Goal: Task Accomplishment & Management: Use online tool/utility

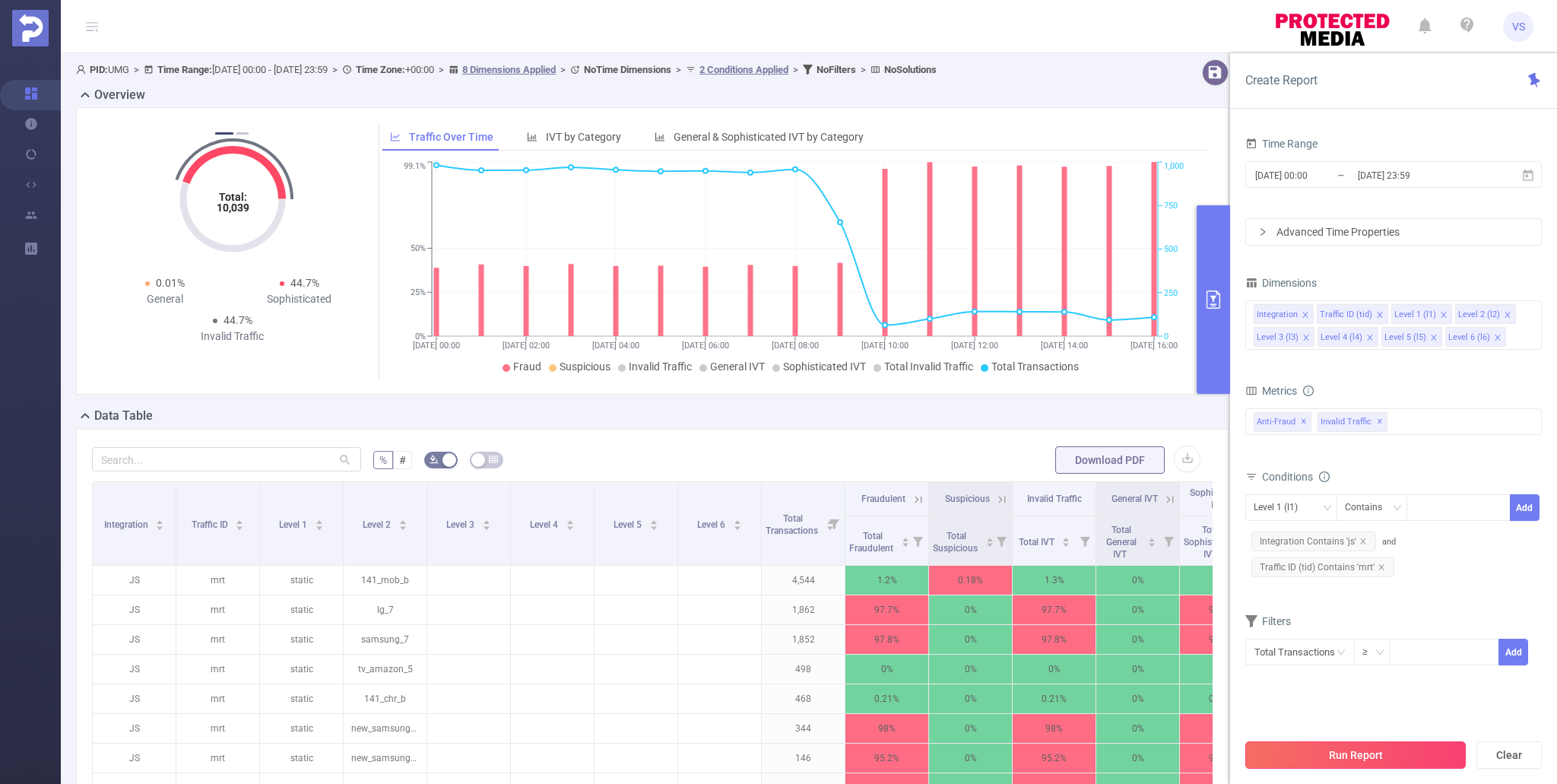
click at [1378, 768] on button "Run Report" at bounding box center [1356, 754] width 221 height 27
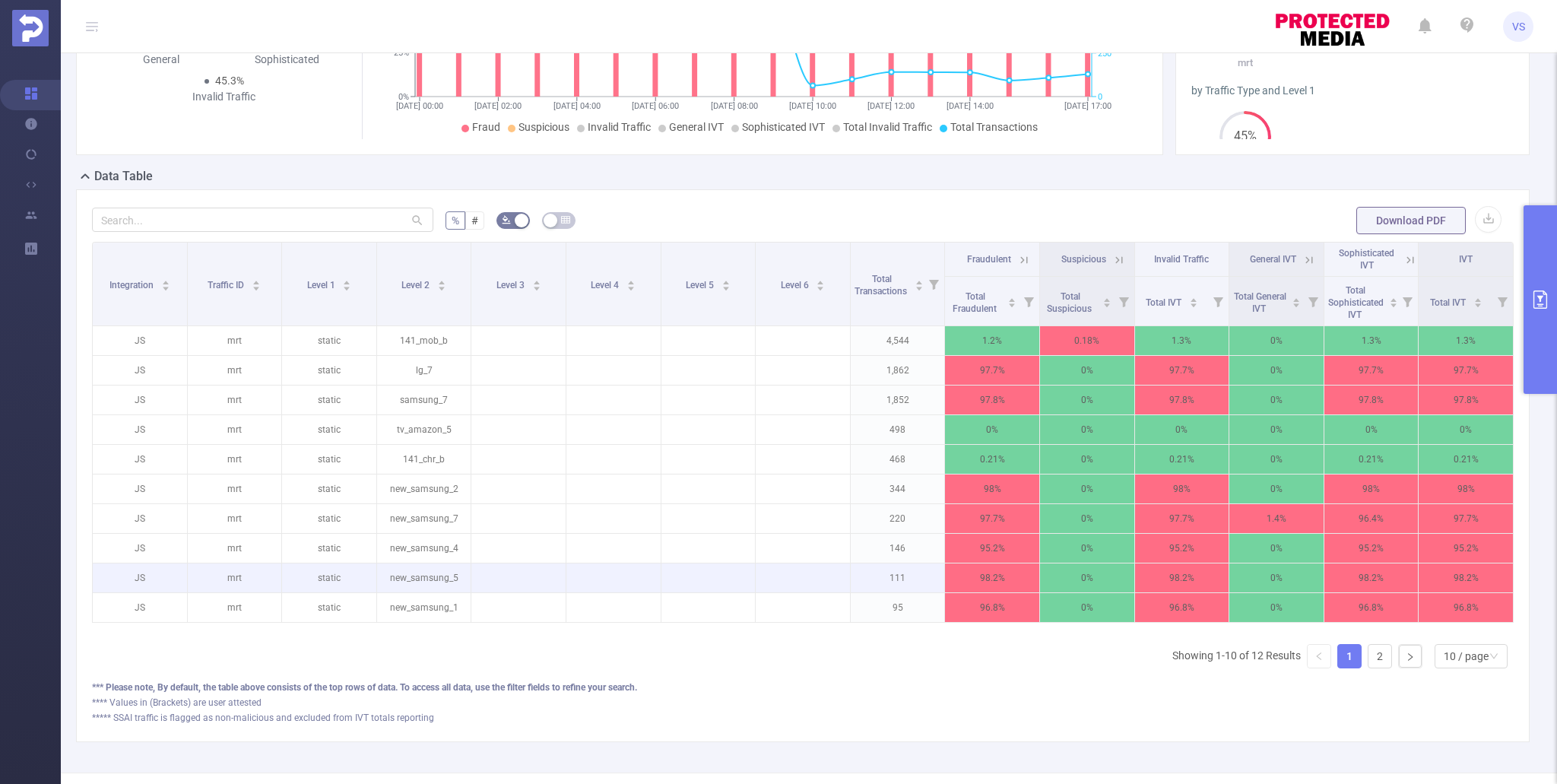
scroll to position [241, 0]
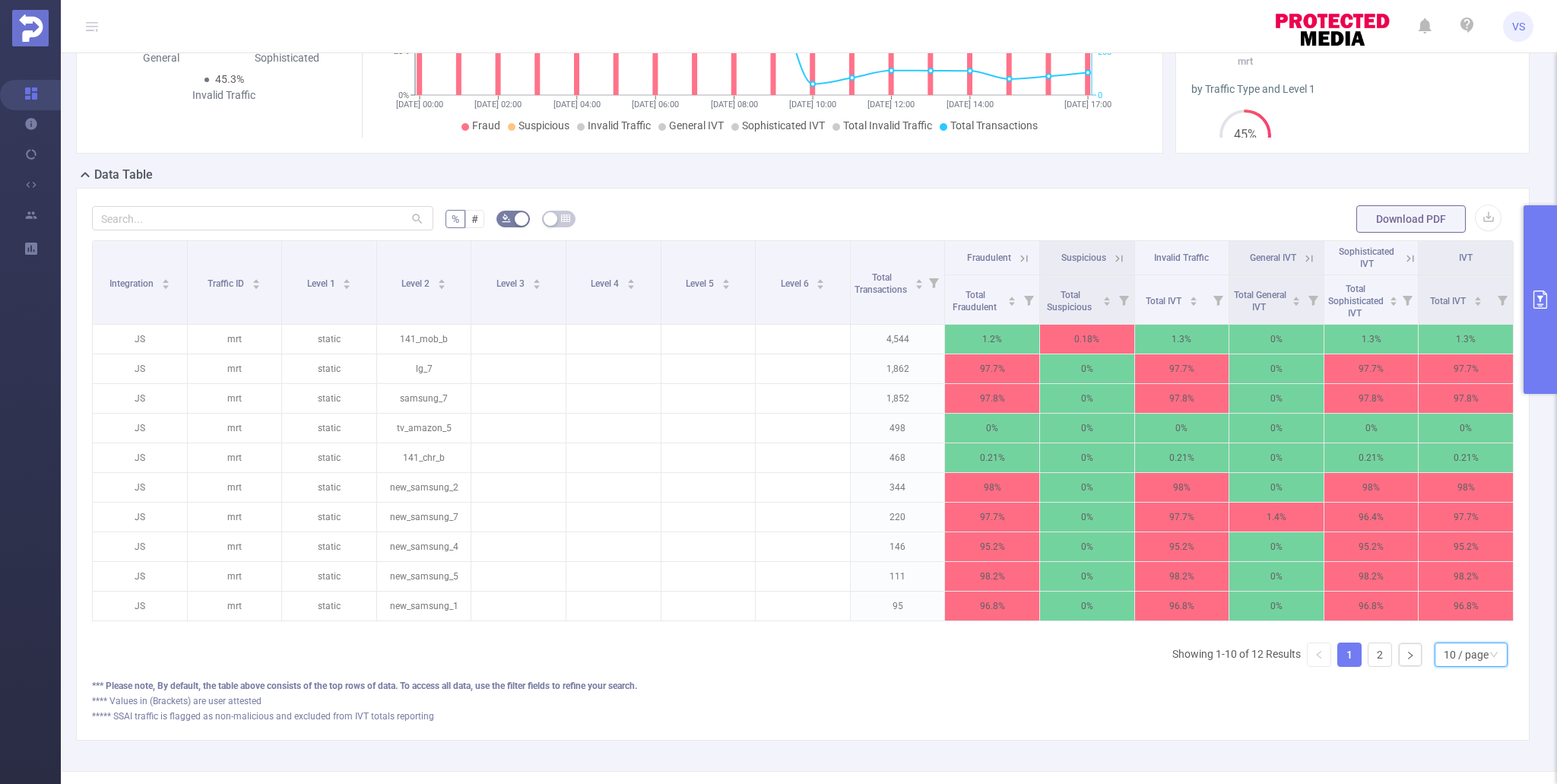
click at [1444, 649] on div "10 / page" at bounding box center [1466, 655] width 45 height 23
click at [1450, 557] on li "20 / page" at bounding box center [1470, 555] width 73 height 25
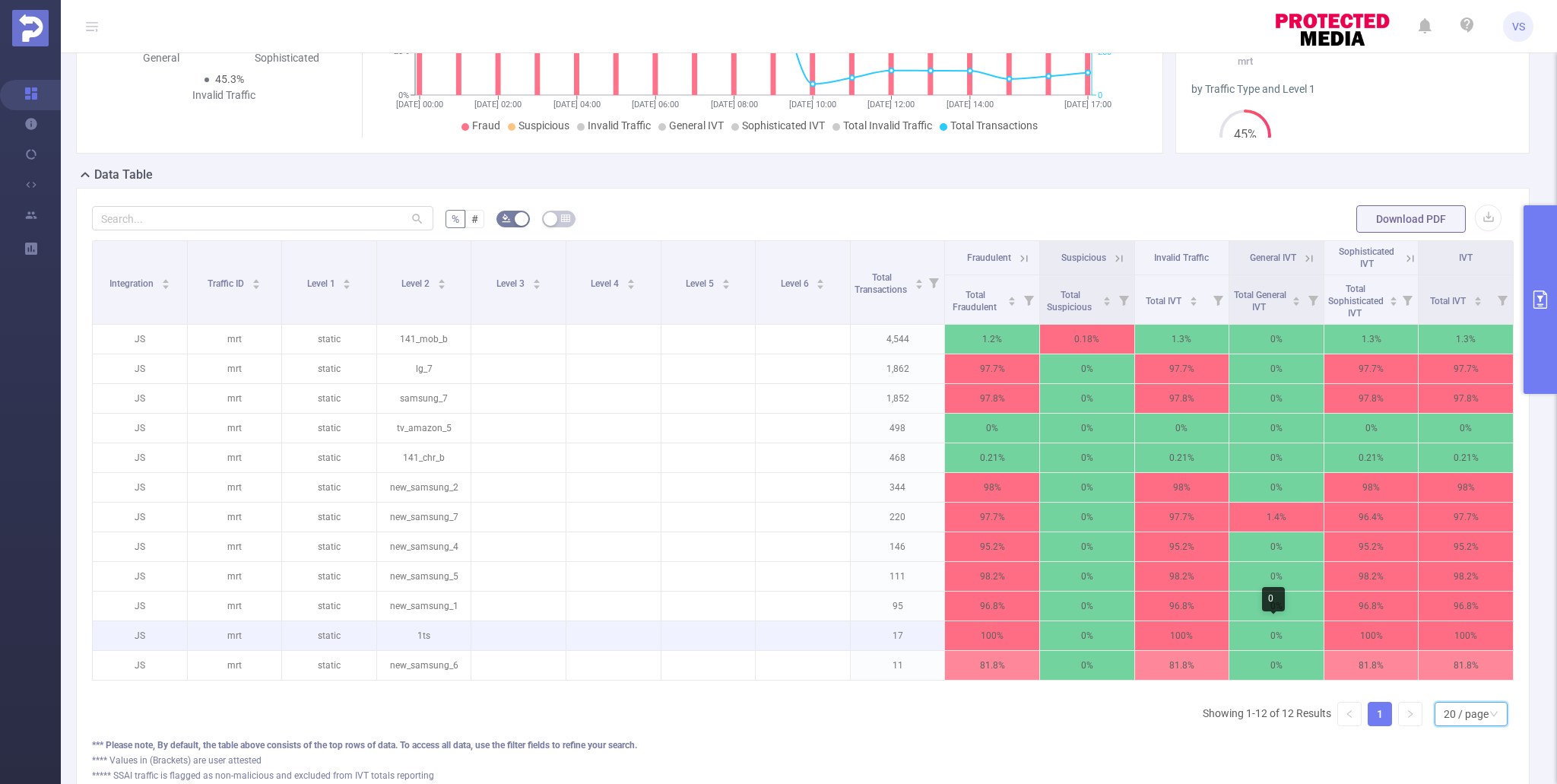
scroll to position [0, 3]
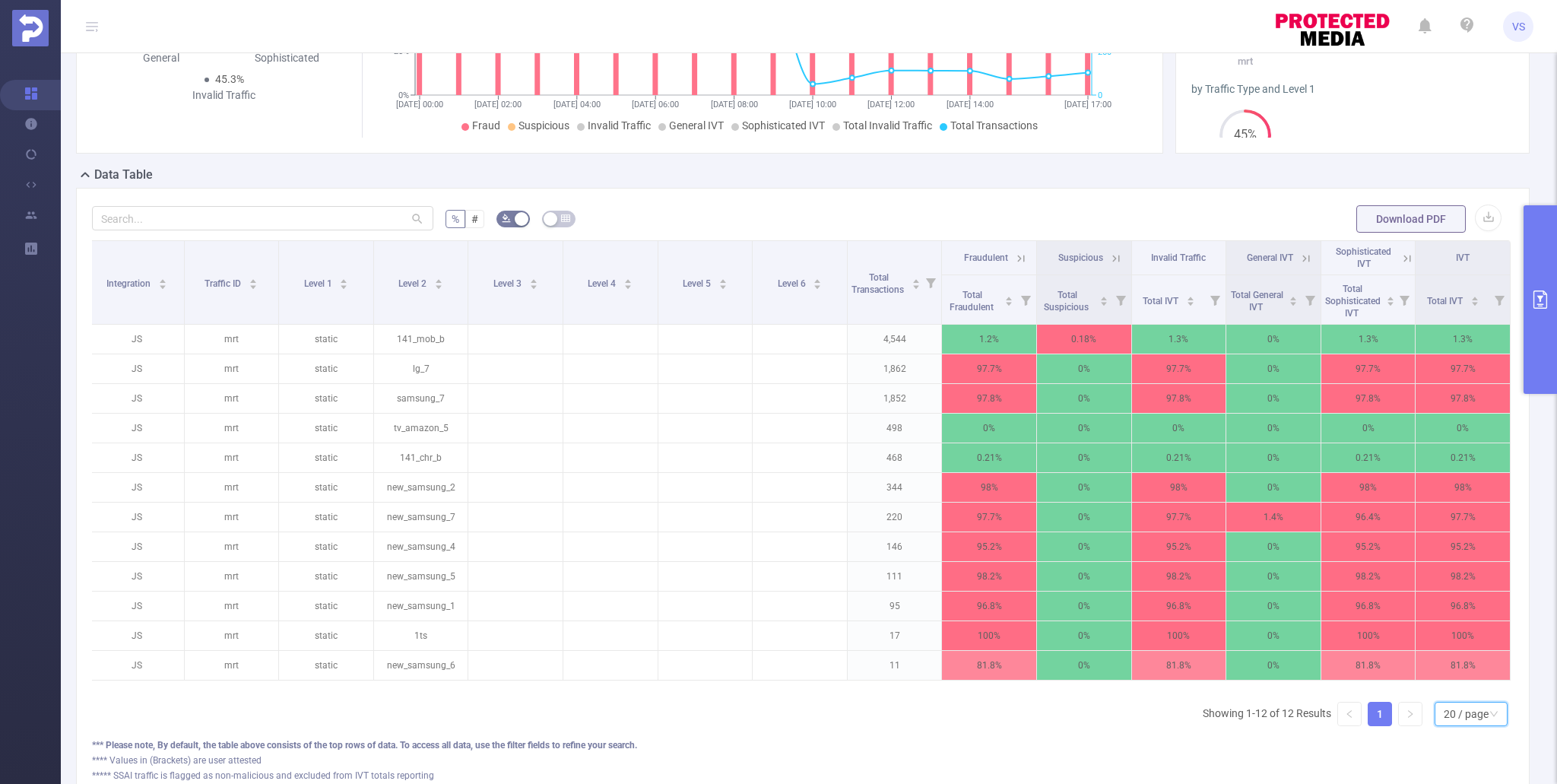
click at [1402, 262] on icon at bounding box center [1408, 258] width 14 height 14
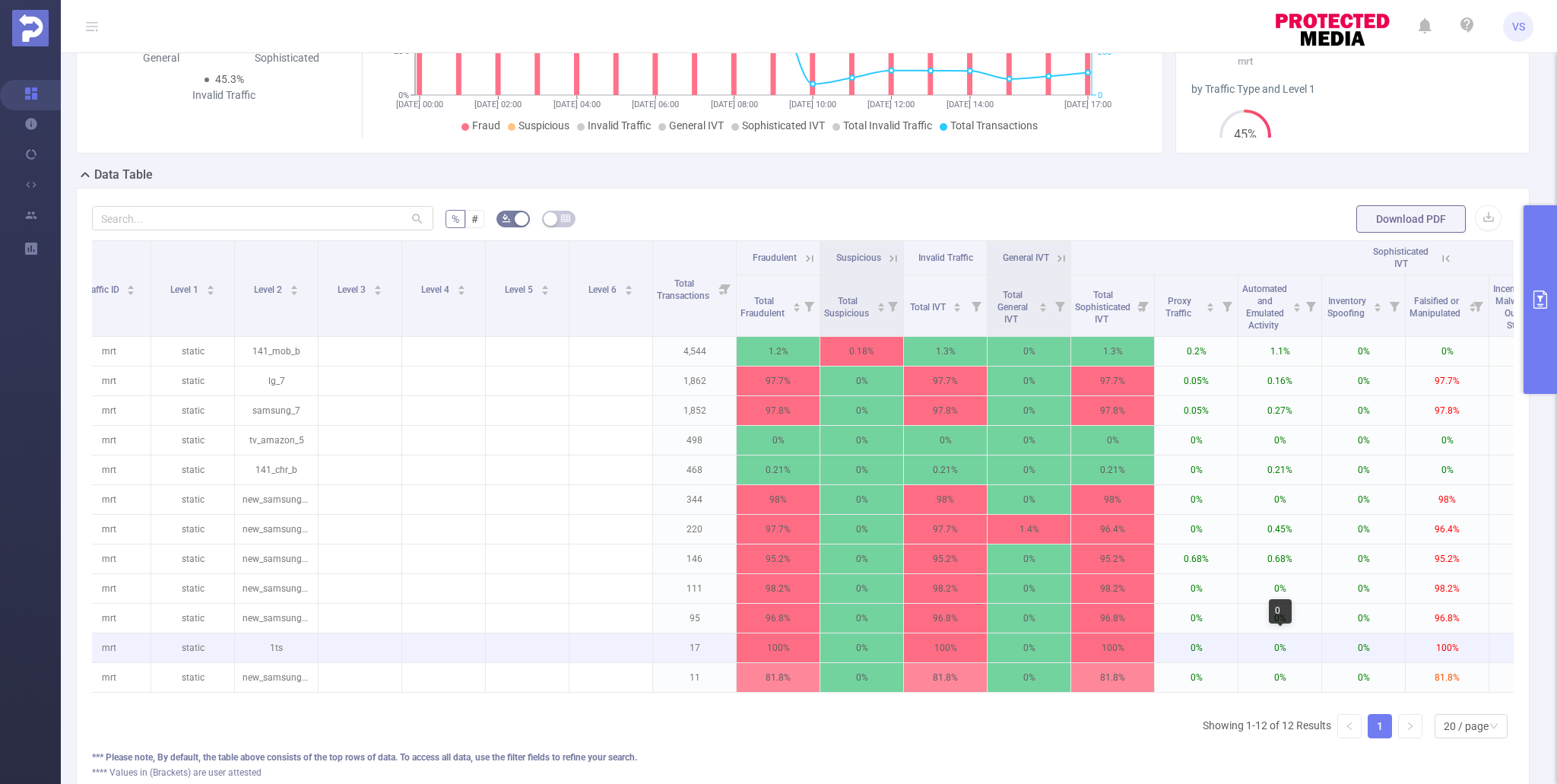
scroll to position [0, 72]
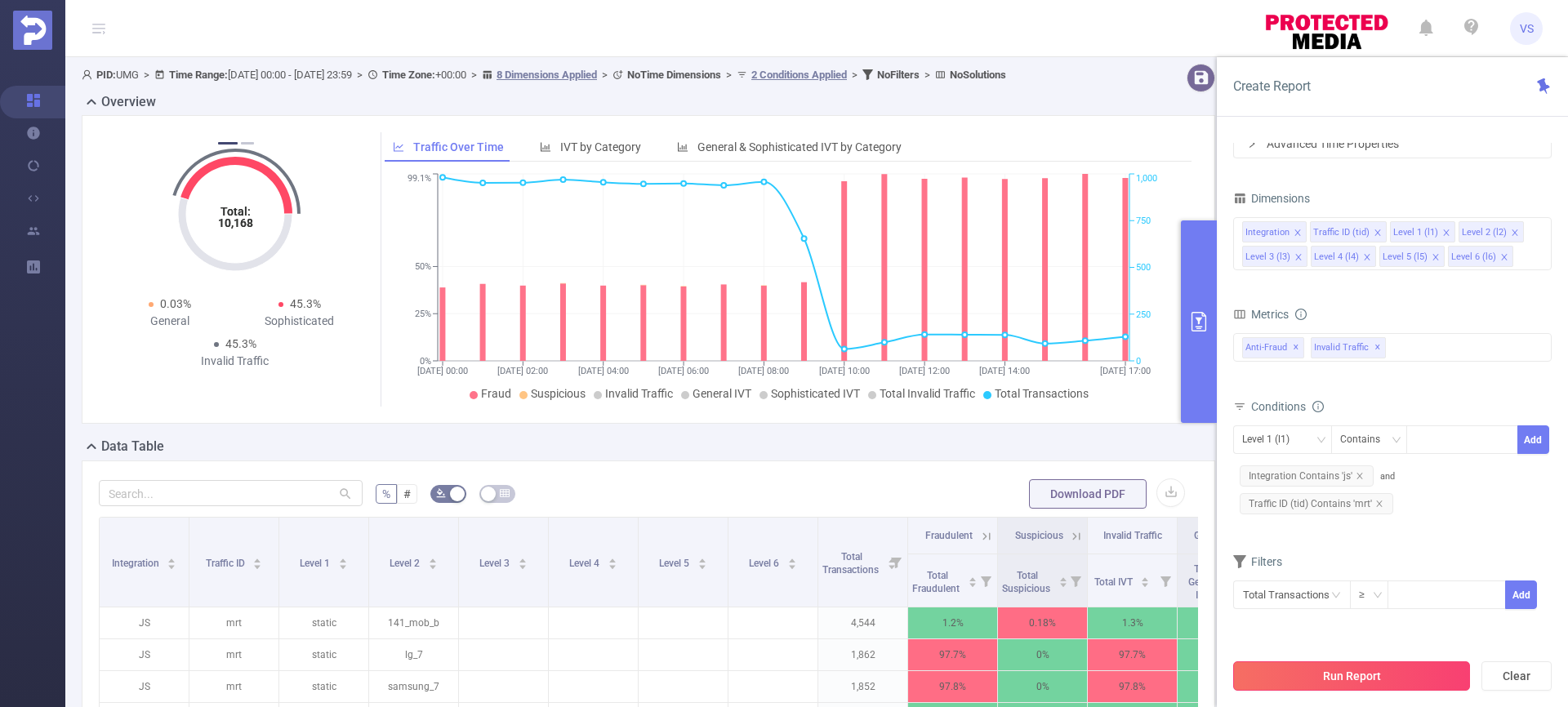
click at [1276, 667] on button "Run Report" at bounding box center [1351, 676] width 237 height 29
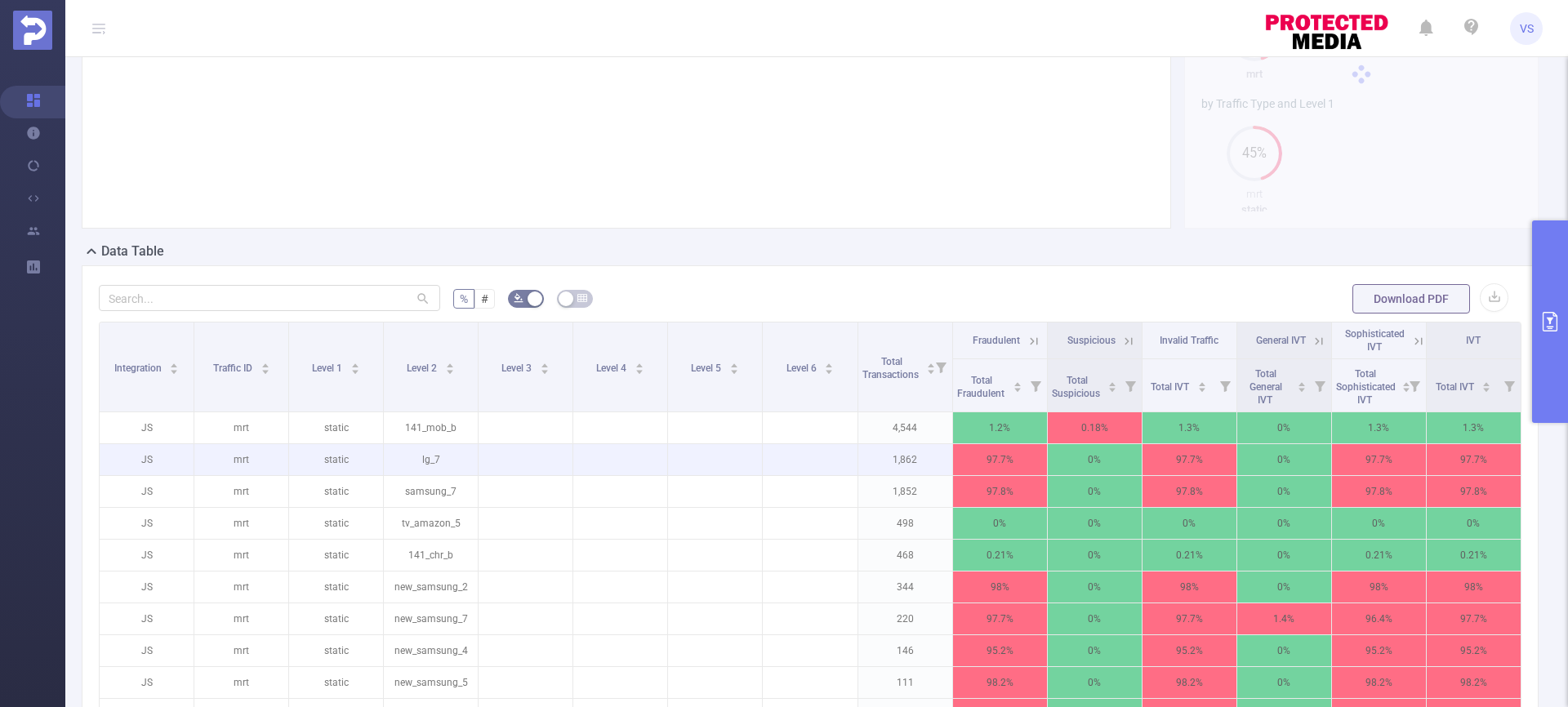
scroll to position [274, 0]
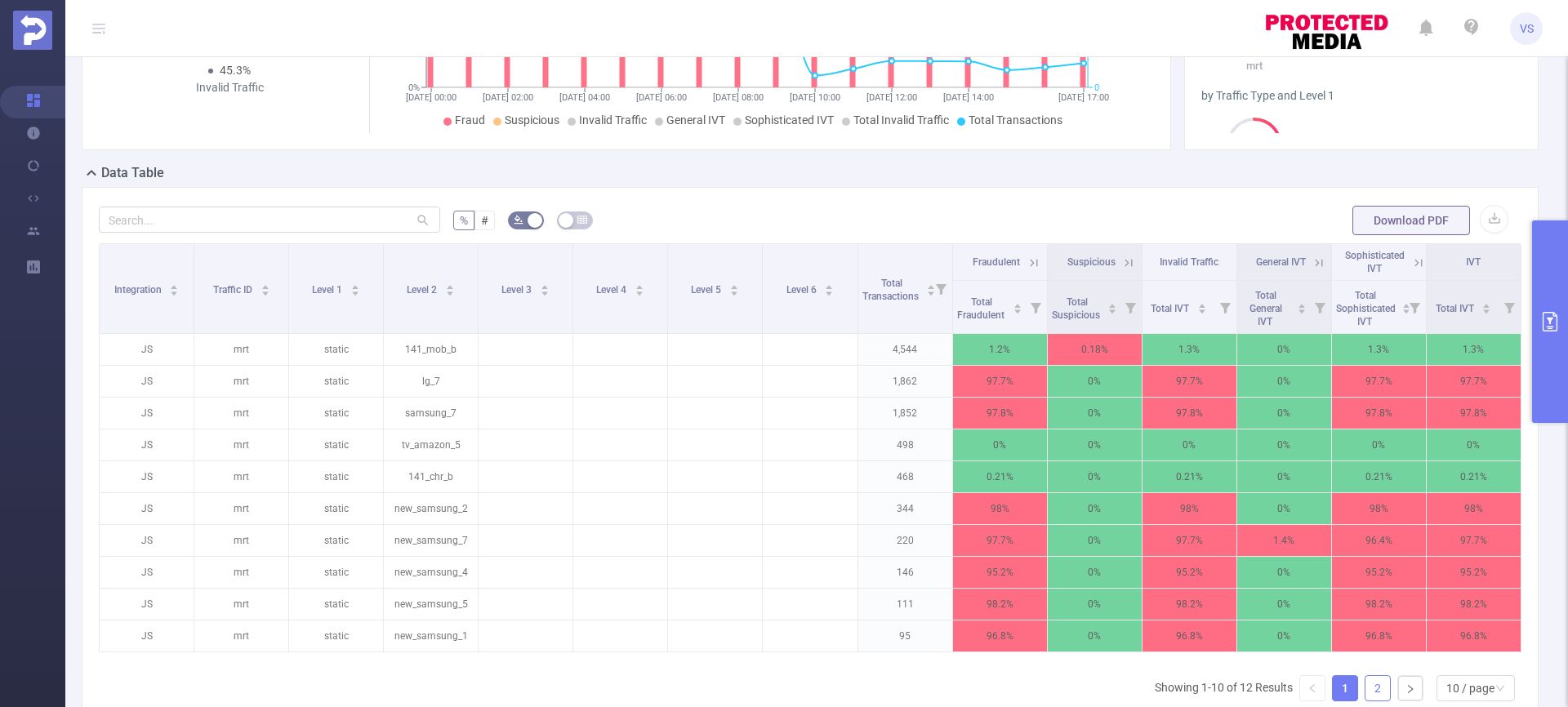
click at [1377, 691] on li "2" at bounding box center [1377, 688] width 26 height 26
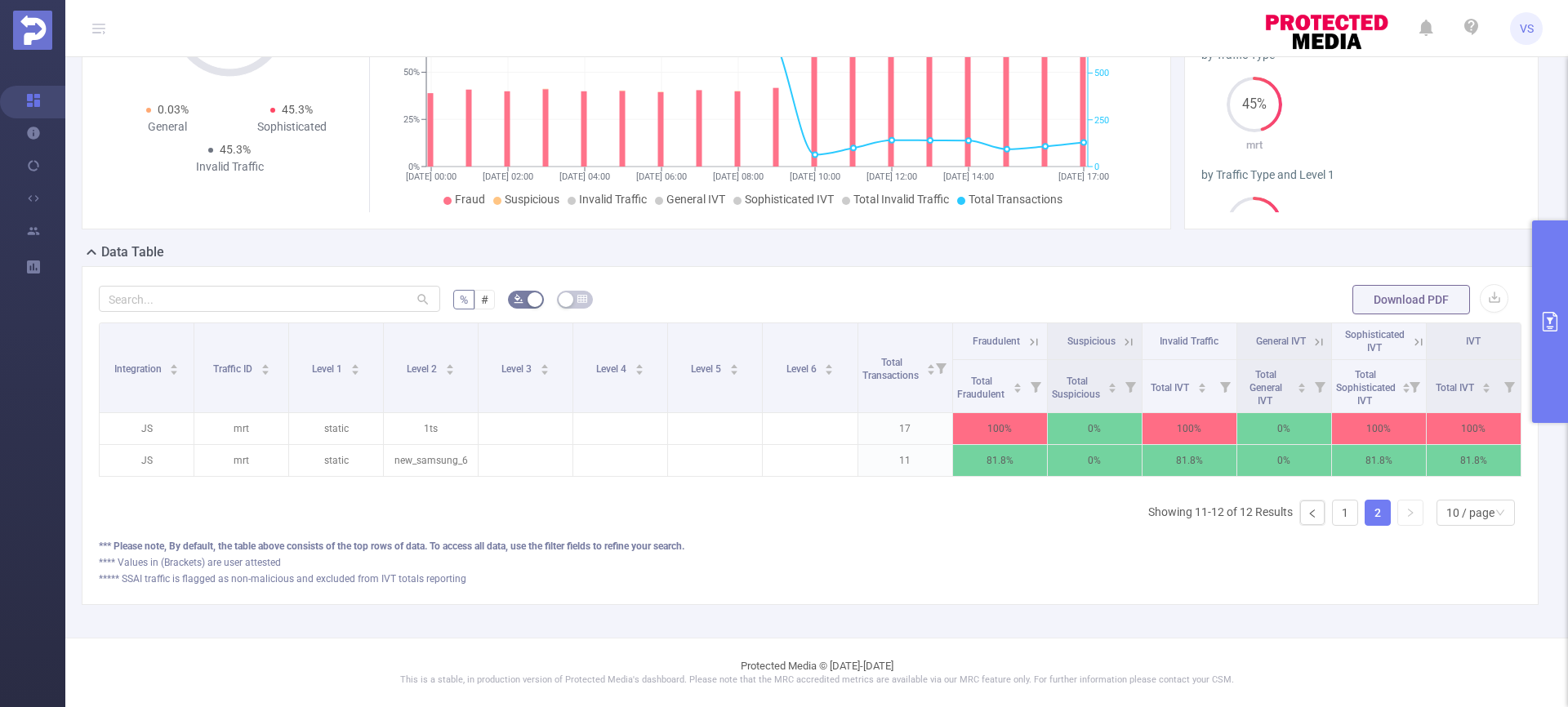
scroll to position [206, 0]
click at [1336, 523] on link "1" at bounding box center [1344, 513] width 25 height 25
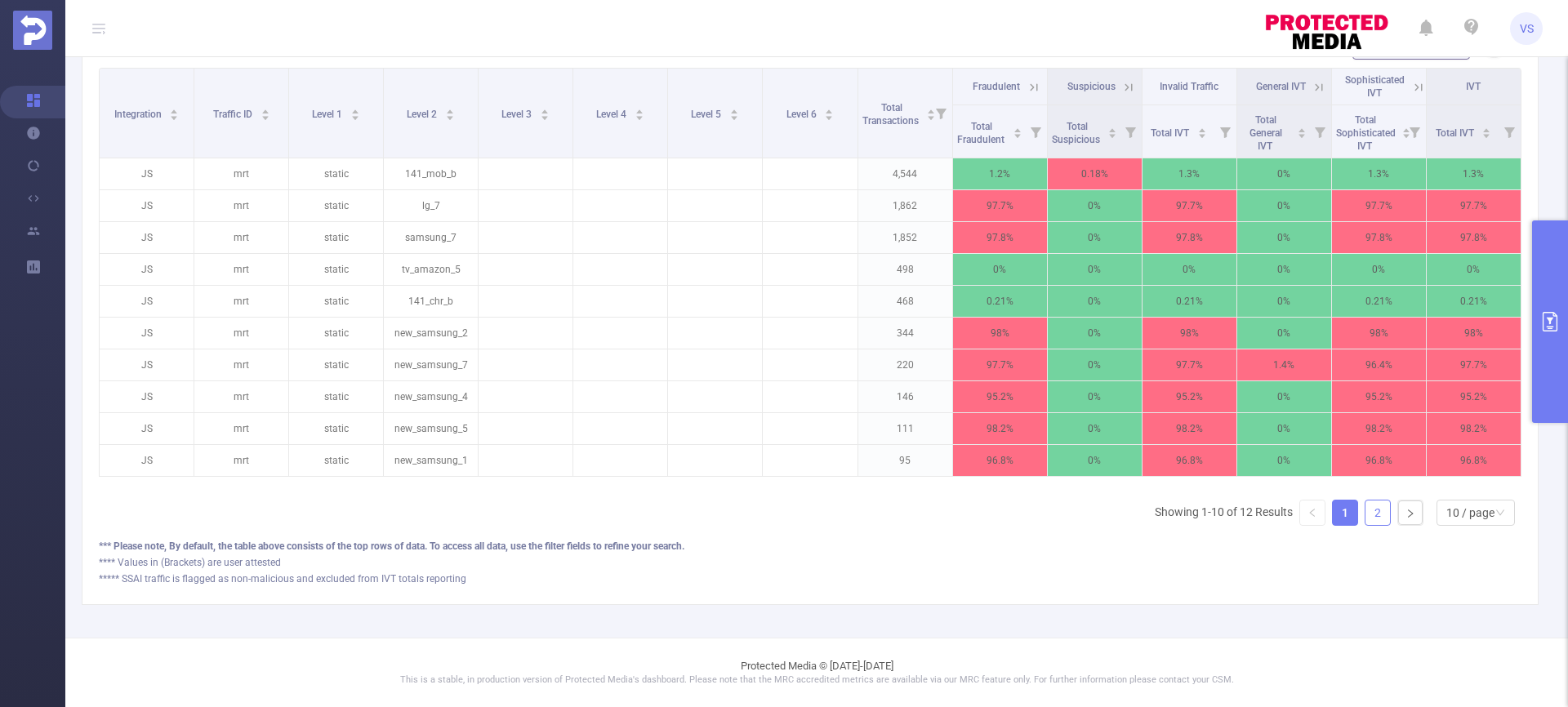
click at [1365, 522] on link "2" at bounding box center [1377, 513] width 25 height 25
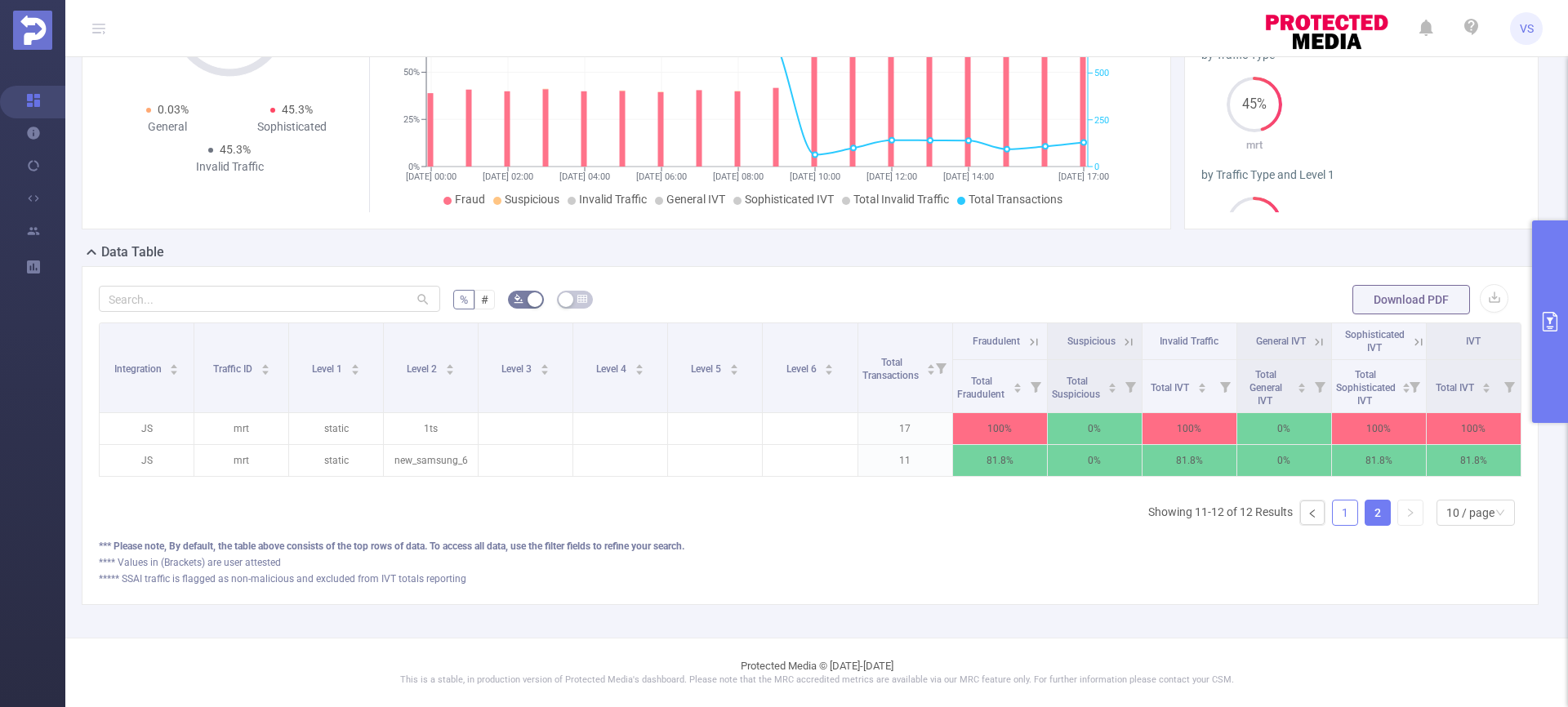
click at [1332, 523] on link "1" at bounding box center [1344, 513] width 25 height 25
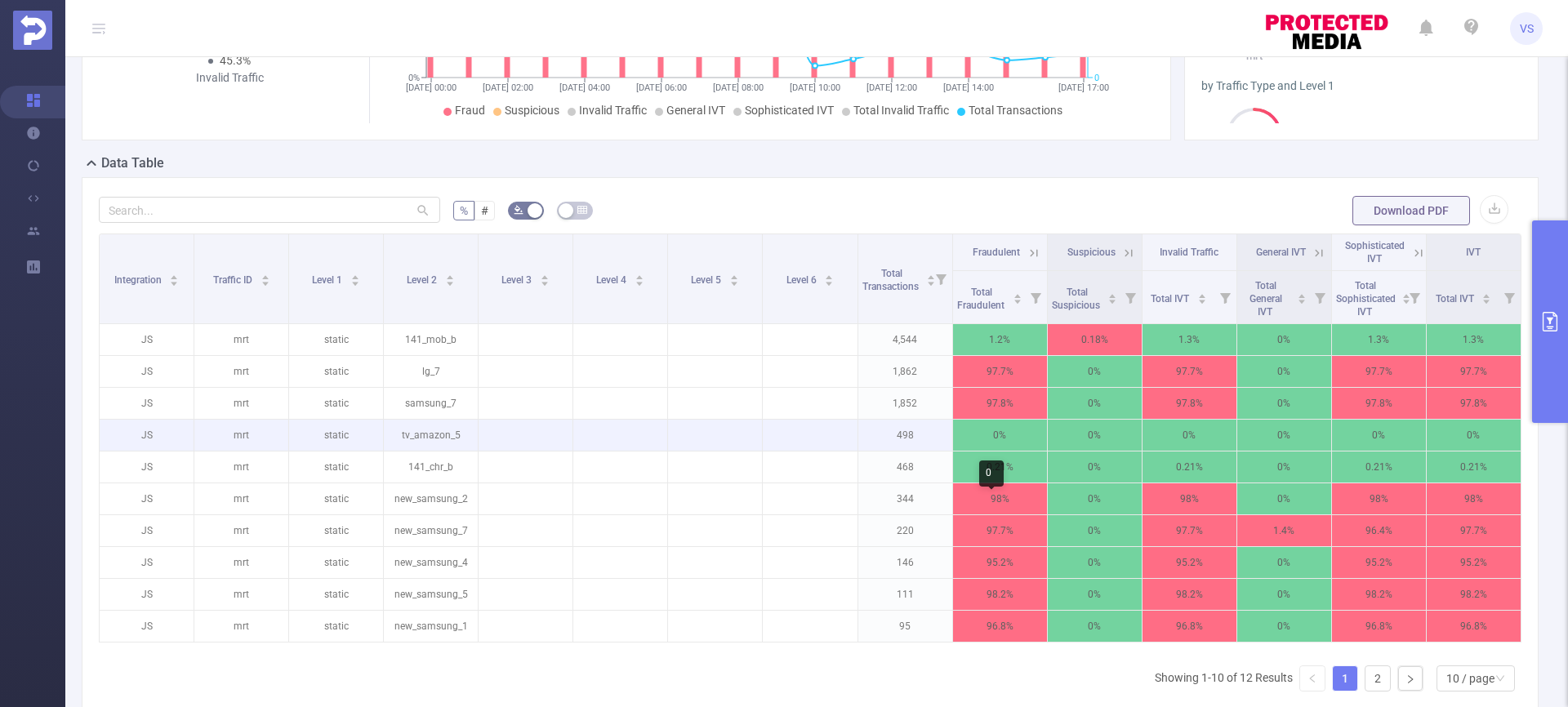
scroll to position [323, 0]
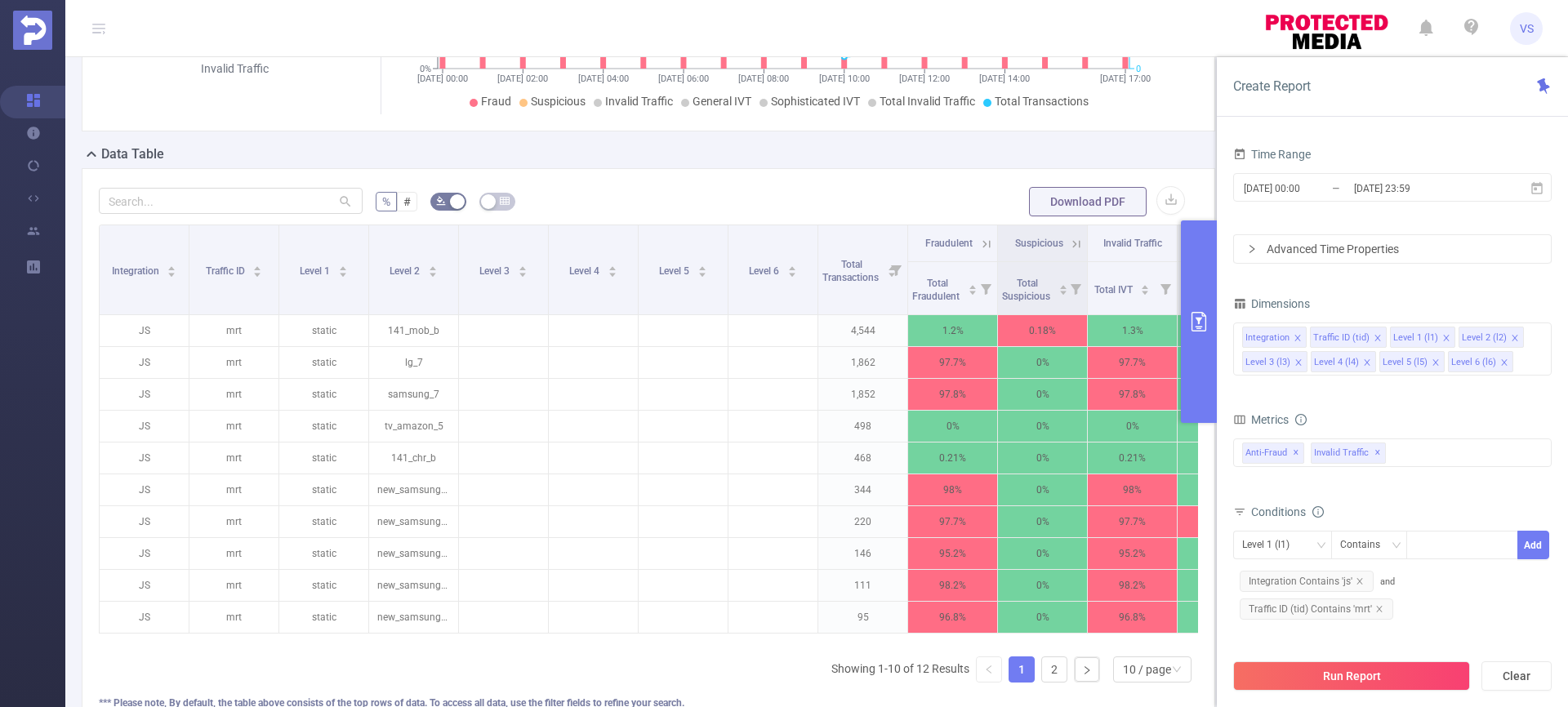
scroll to position [347, 0]
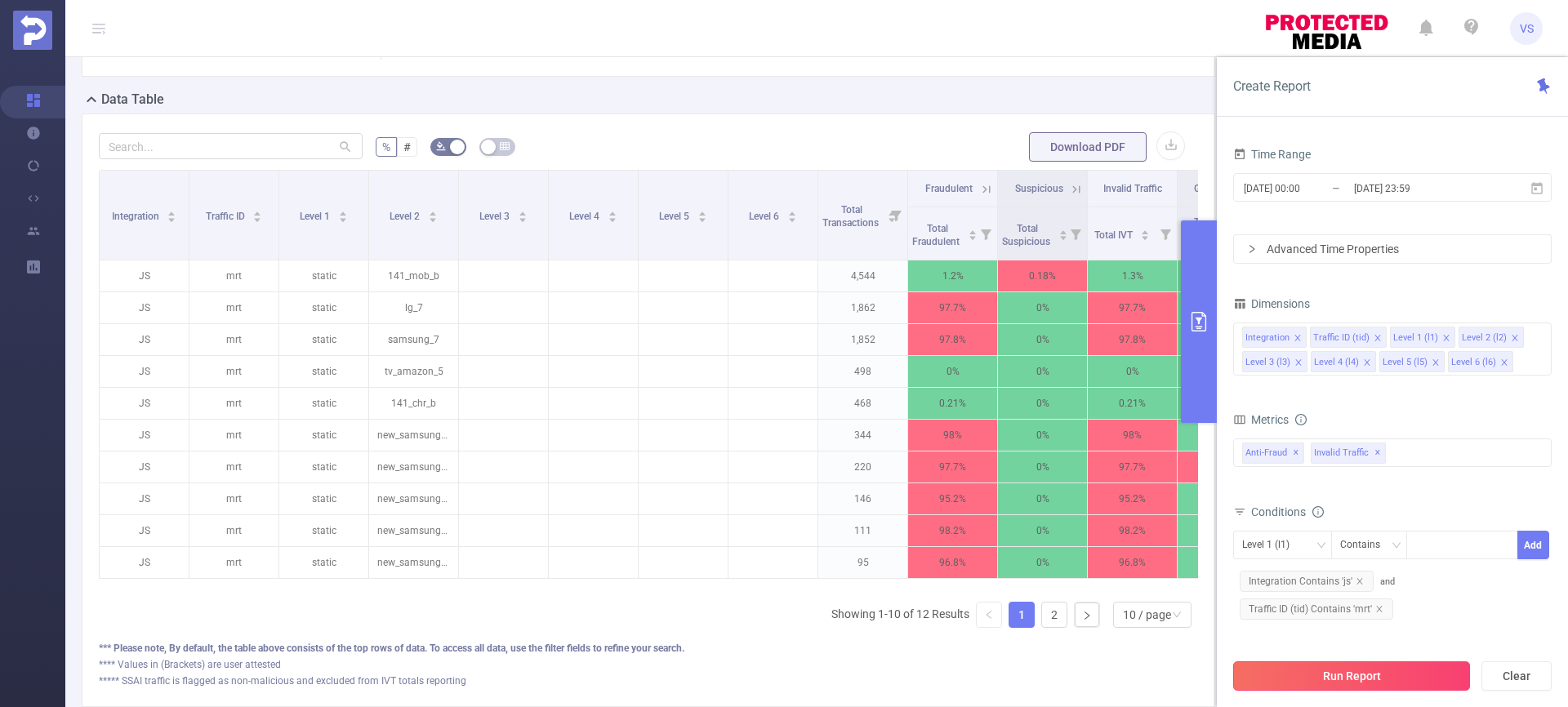
click at [1316, 662] on button "Run Report" at bounding box center [1351, 676] width 237 height 29
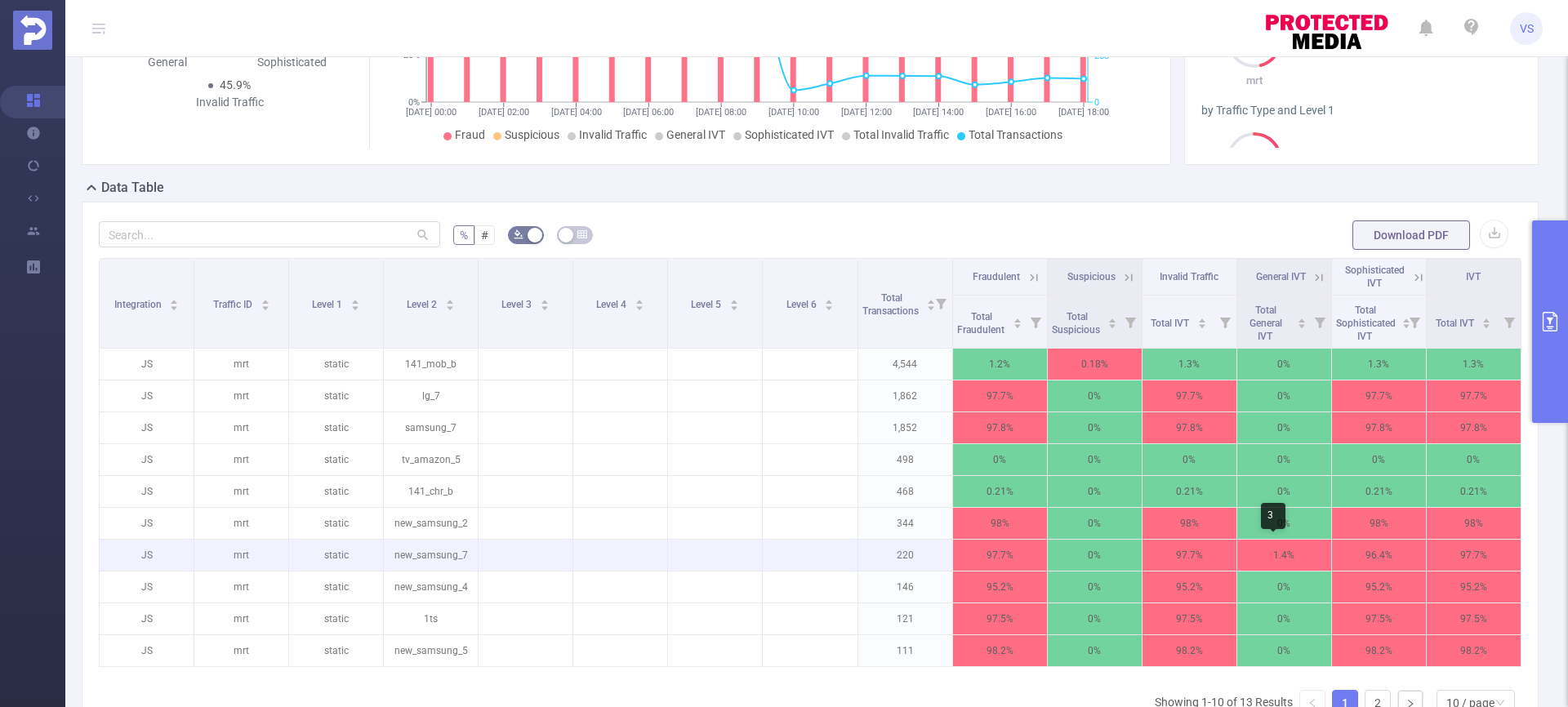
scroll to position [295, 0]
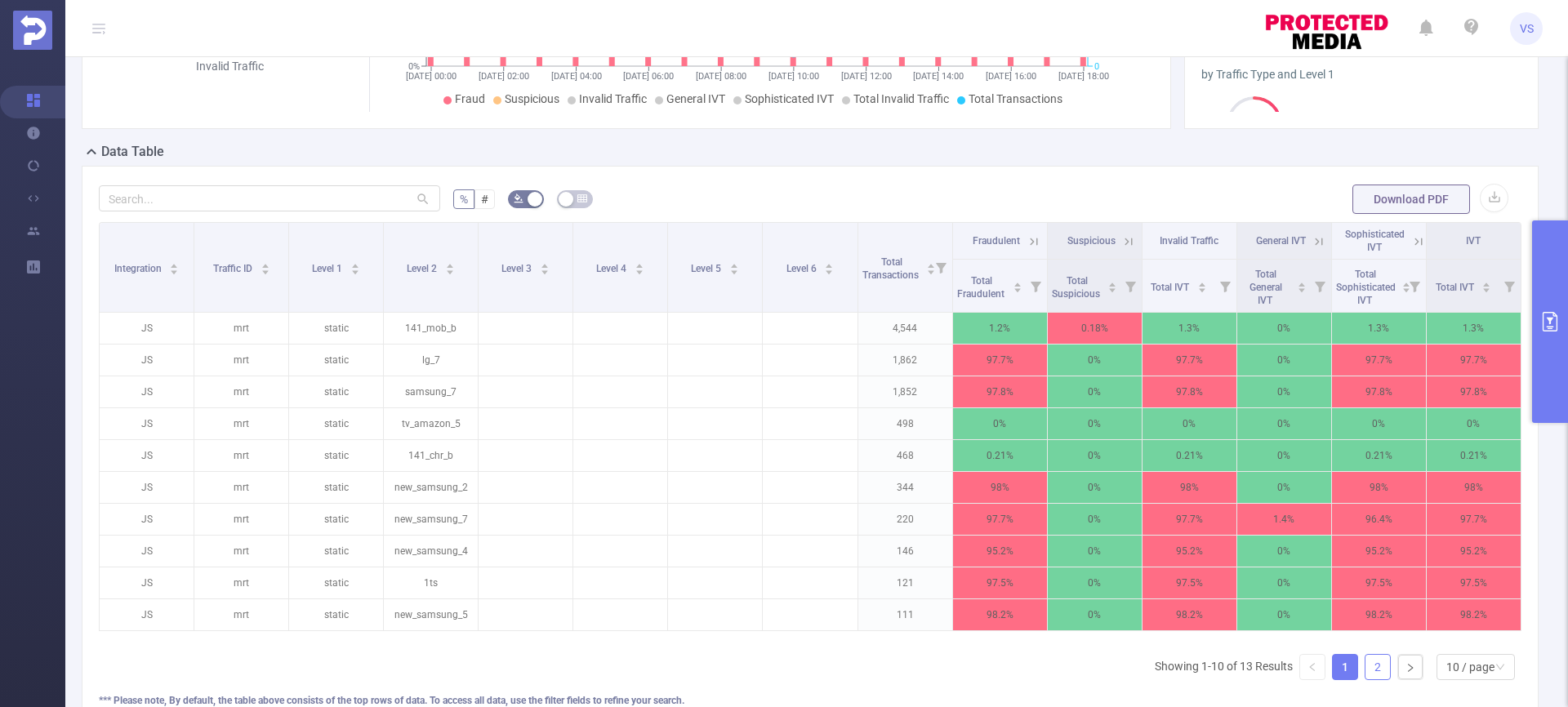
click at [1366, 669] on link "2" at bounding box center [1377, 667] width 25 height 25
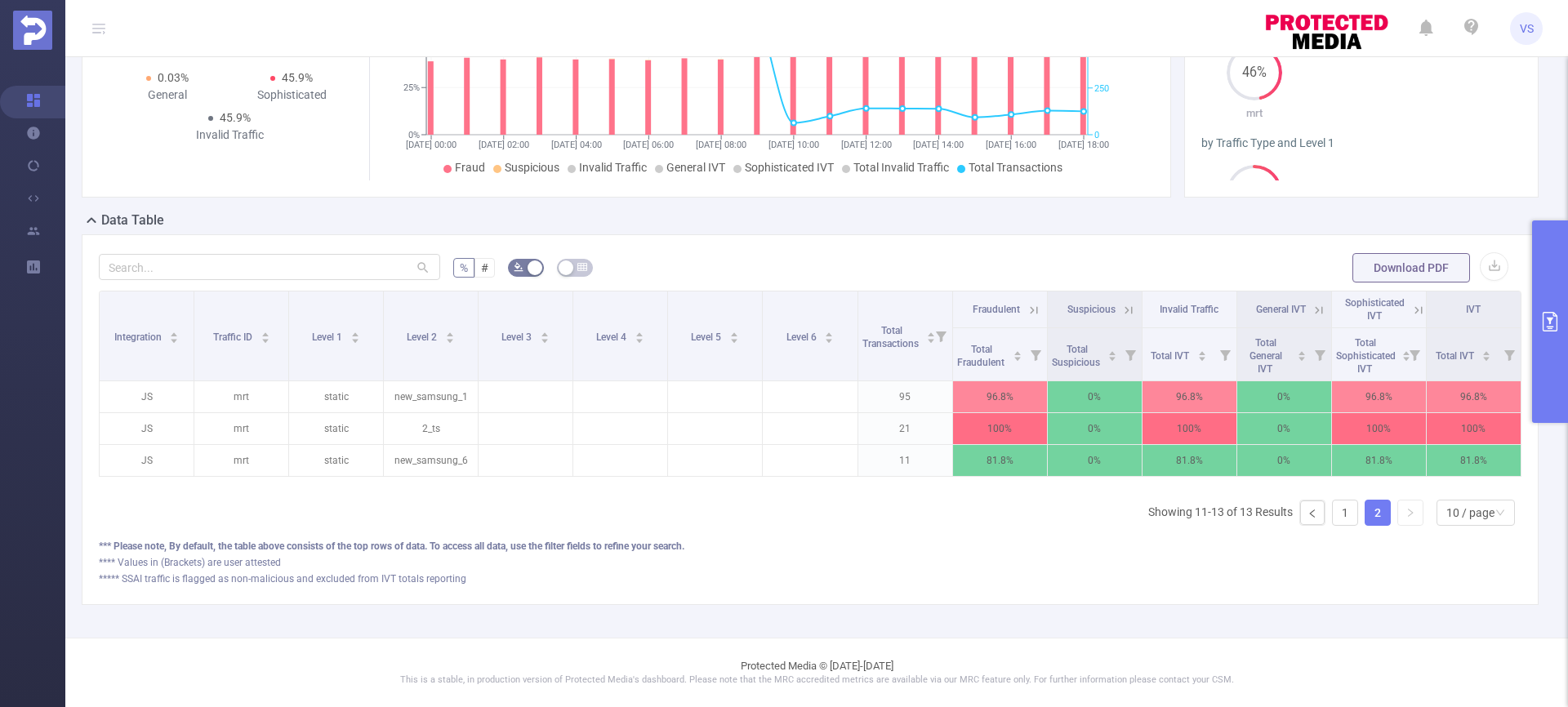
scroll to position [238, 0]
click at [1338, 516] on link "1" at bounding box center [1344, 513] width 25 height 25
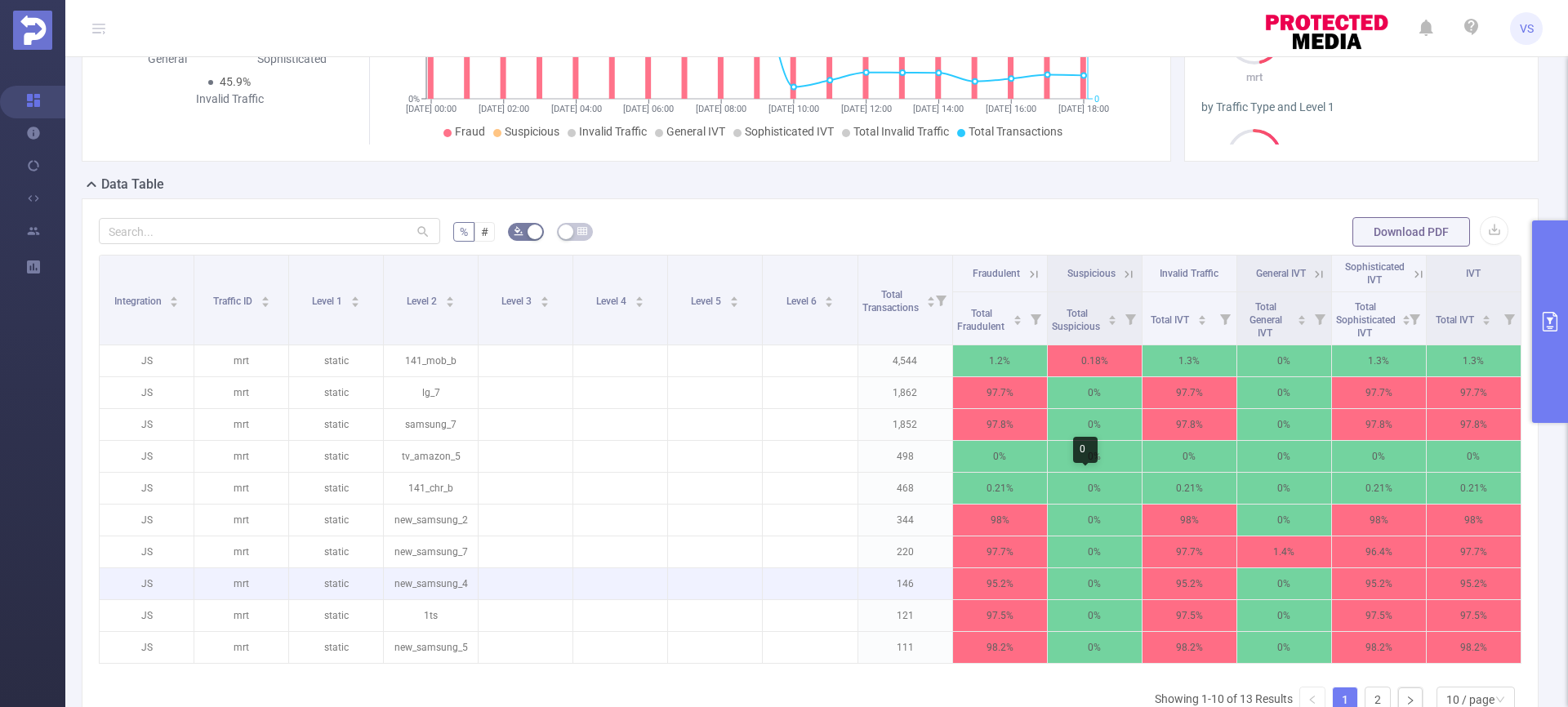
scroll to position [316, 0]
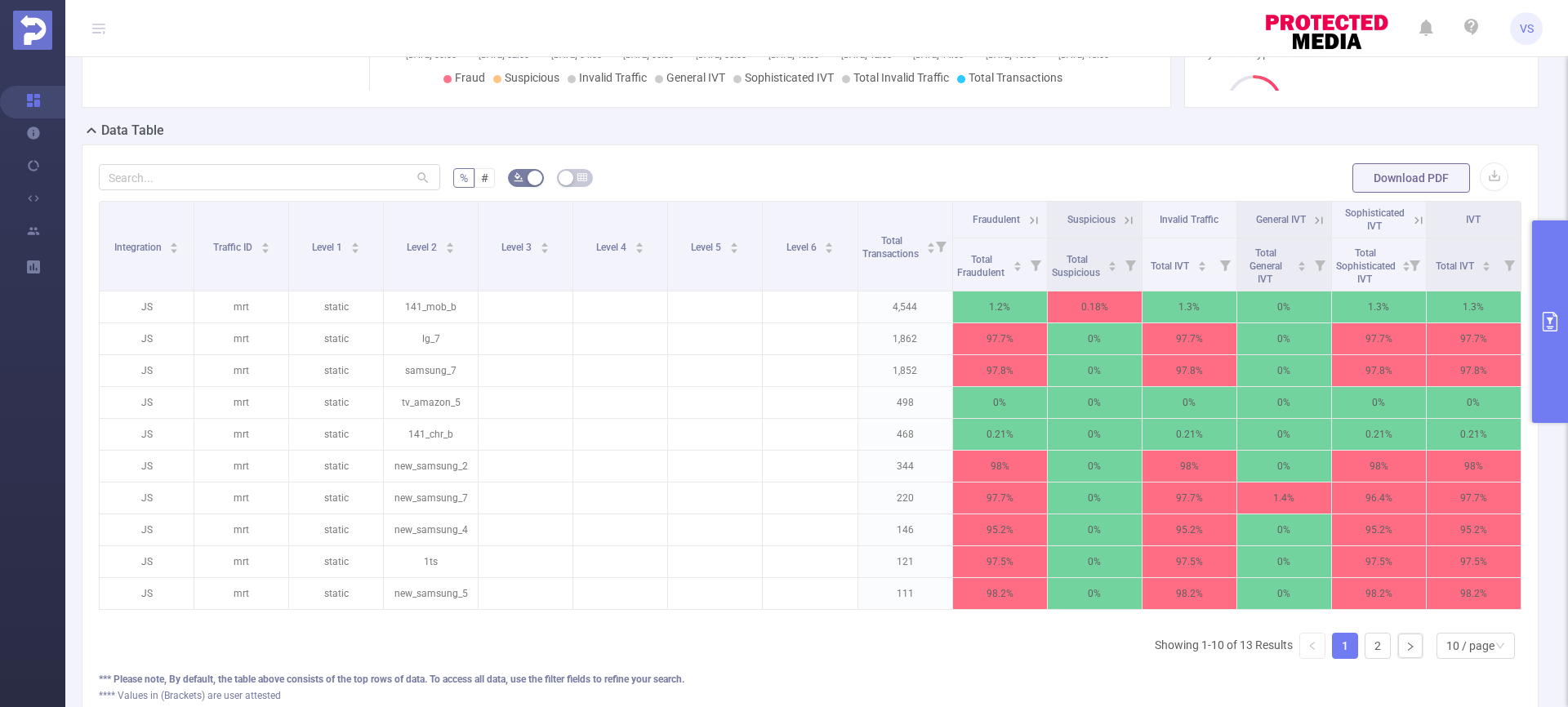
click at [1561, 299] on button "primary" at bounding box center [1549, 322] width 36 height 202
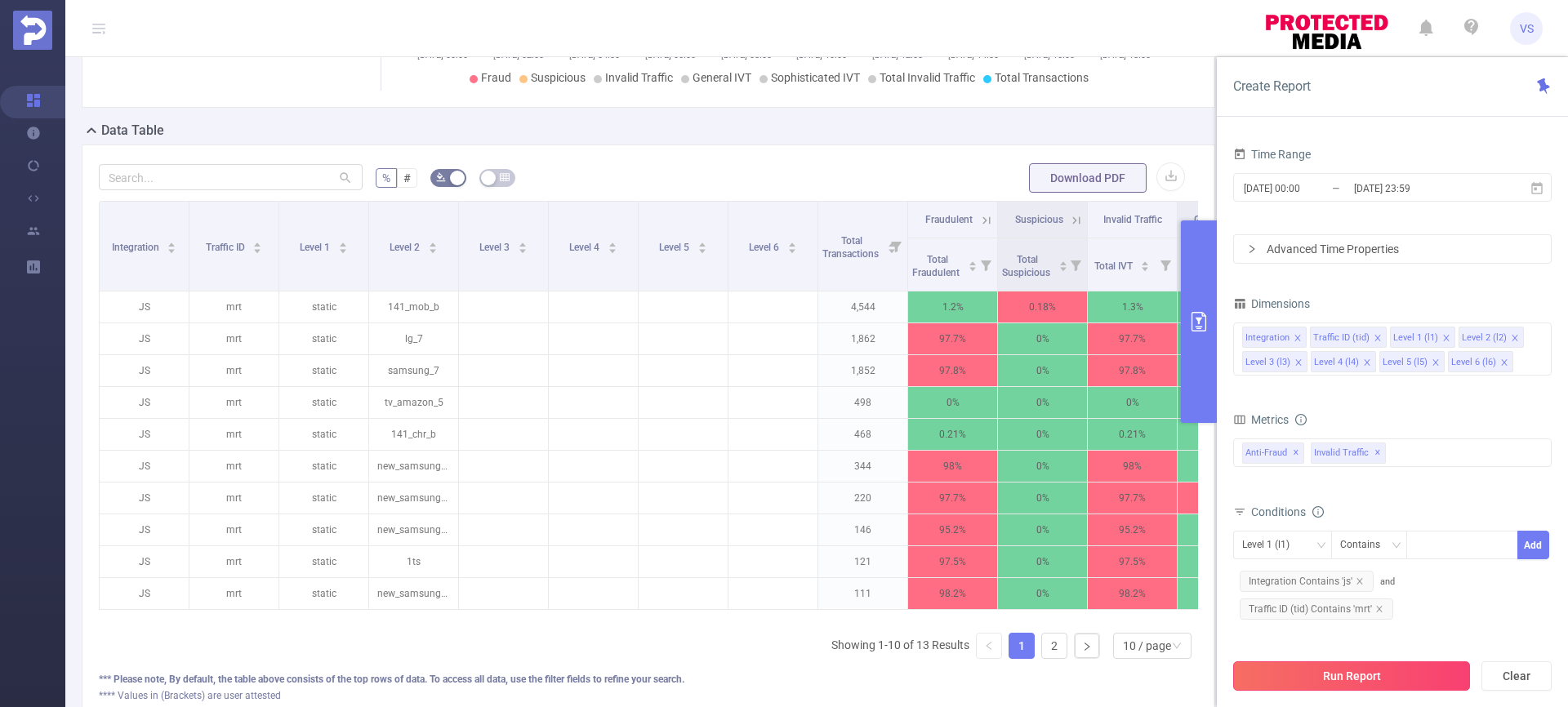
click at [1404, 665] on button "Run Report" at bounding box center [1351, 676] width 237 height 29
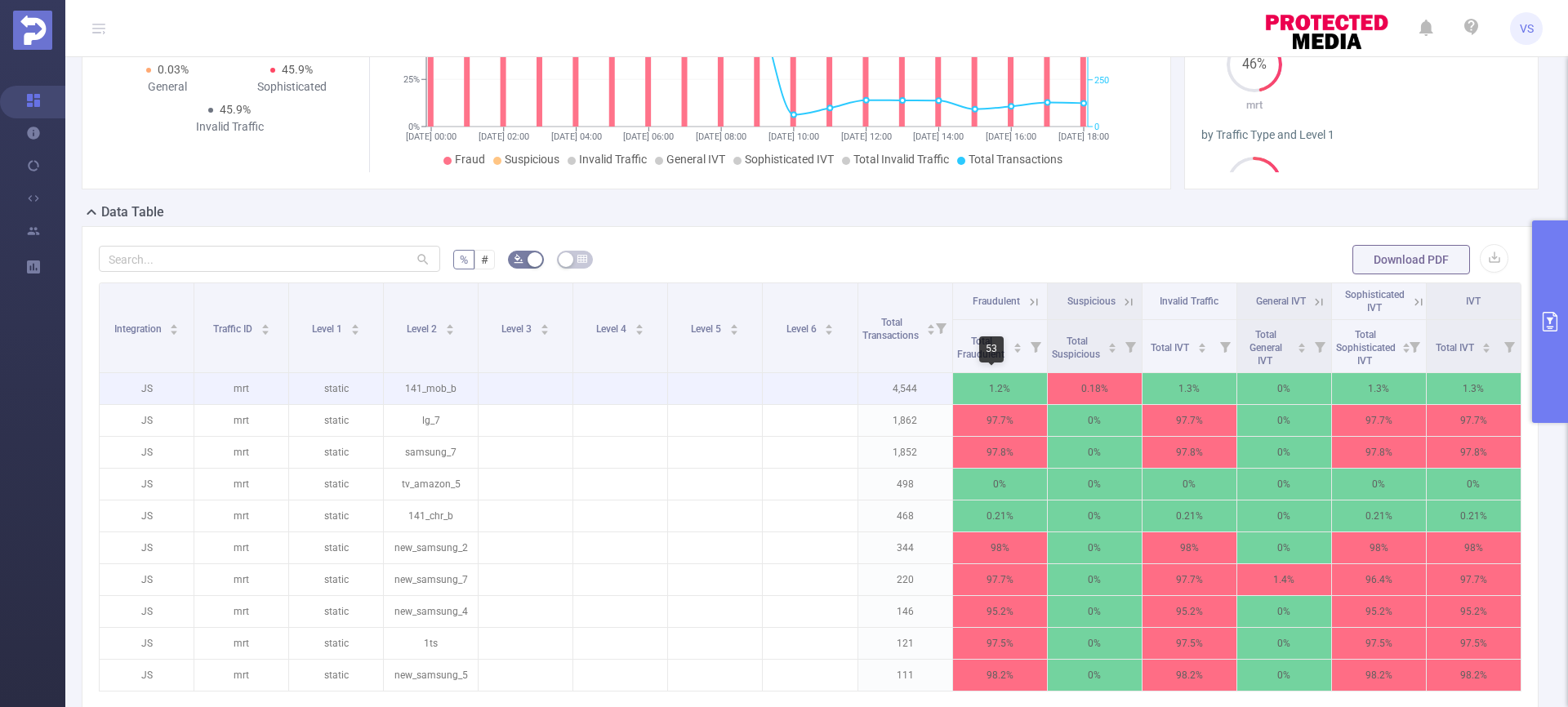
scroll to position [359, 0]
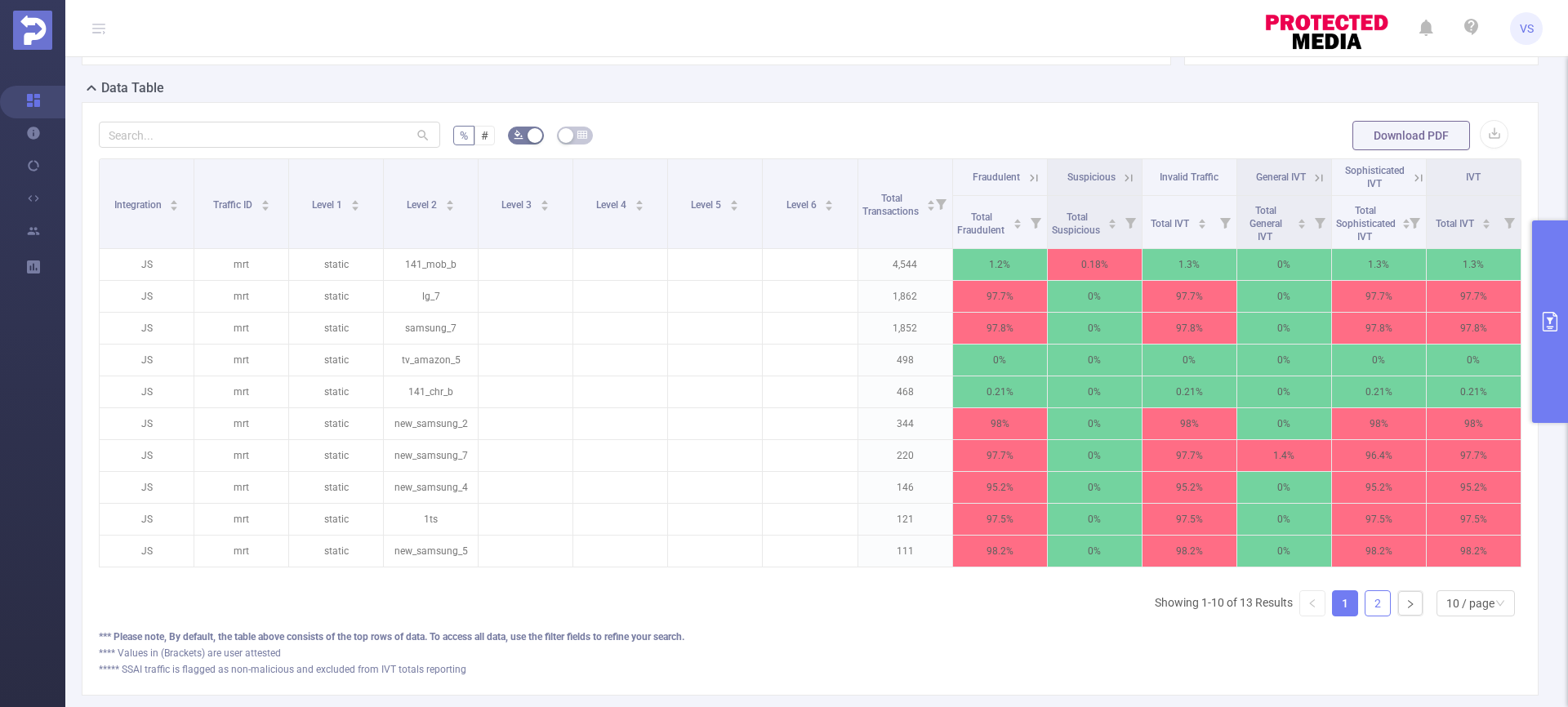
click at [1369, 615] on link "2" at bounding box center [1377, 603] width 25 height 25
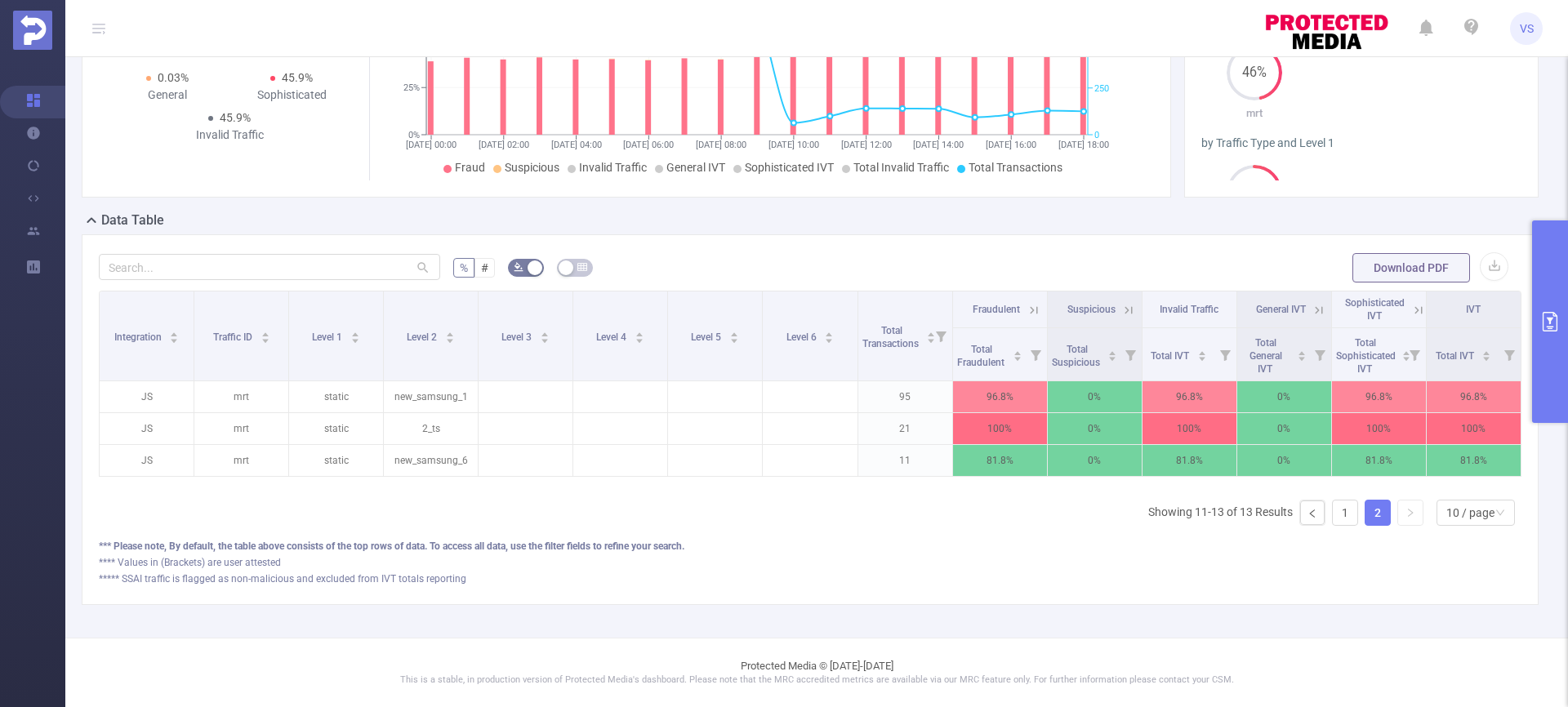
scroll to position [238, 0]
click at [1343, 509] on link "1" at bounding box center [1344, 513] width 25 height 25
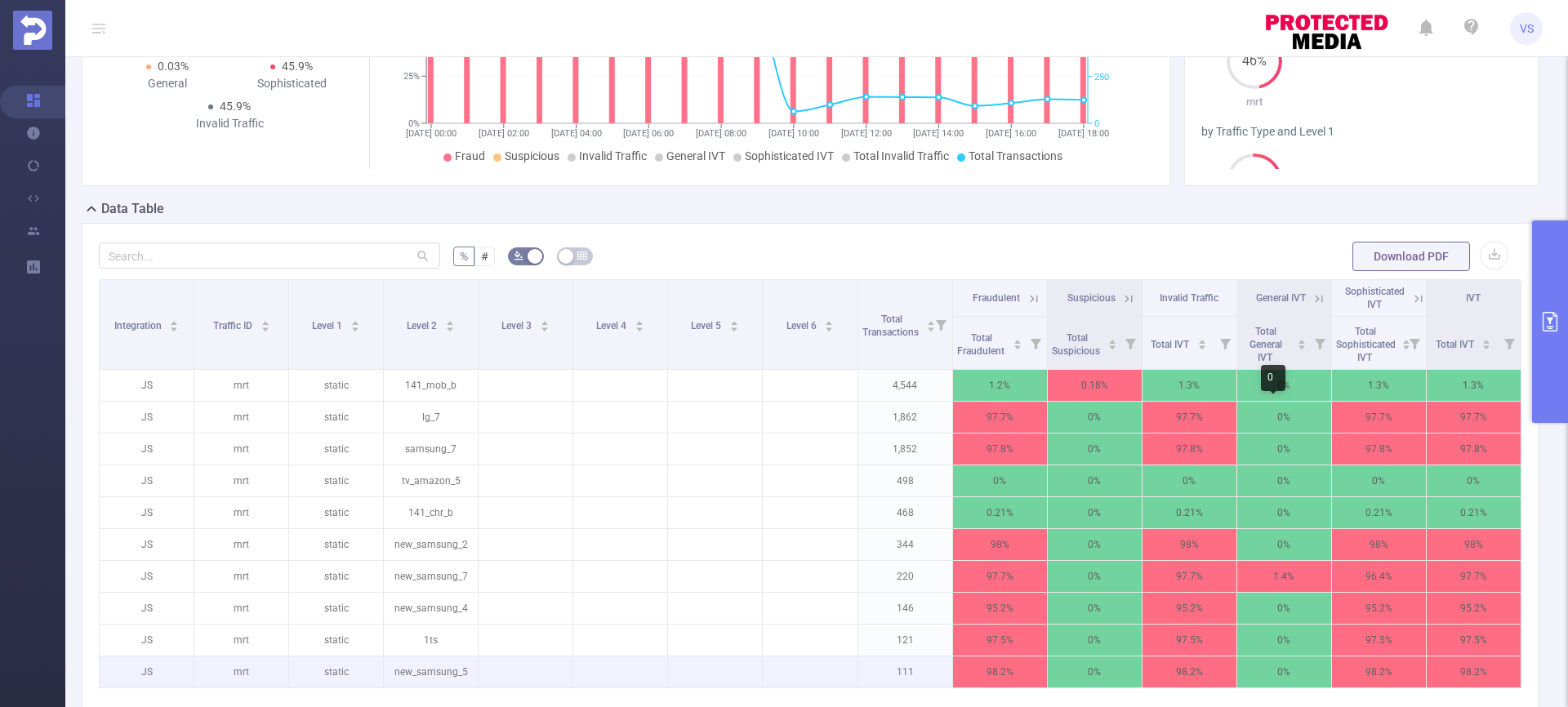
scroll to position [461, 0]
